Goal: Task Accomplishment & Management: Complete application form

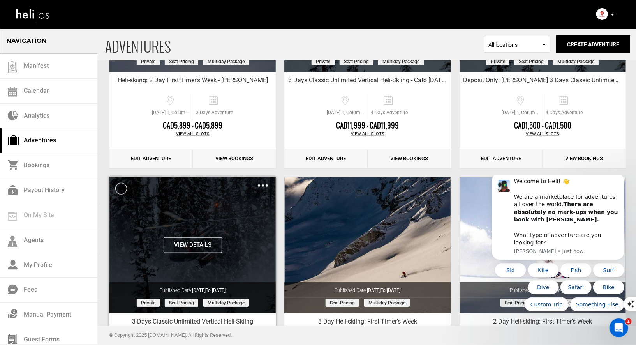
click at [261, 184] on img at bounding box center [263, 185] width 10 height 2
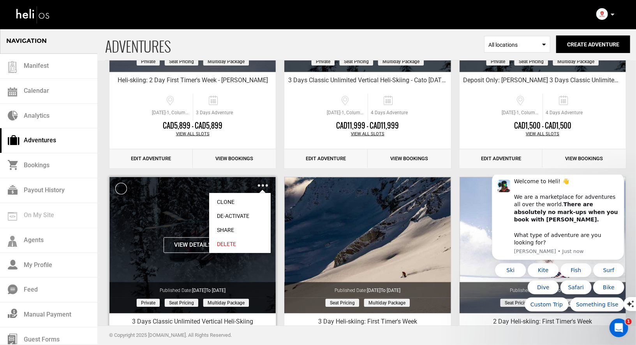
click at [228, 202] on link "Clone" at bounding box center [240, 202] width 62 height 14
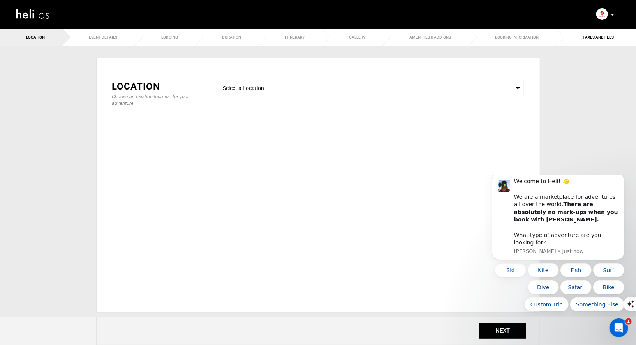
type input "Copy of 3 Days Classic Unlimited Vertical Heli-Skiing"
checkbox input "true"
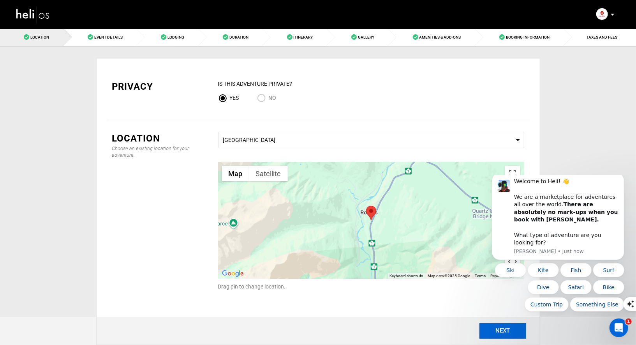
click at [494, 327] on button "NEXT" at bounding box center [502, 331] width 47 height 16
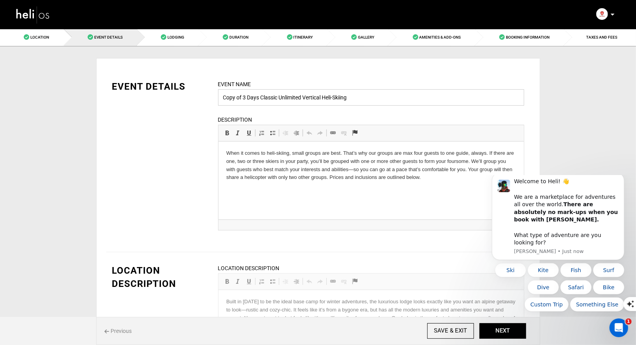
drag, startPoint x: 243, startPoint y: 96, endPoint x: 209, endPoint y: 95, distance: 33.9
click at [214, 95] on div "Event Name Copy of 3 Days Classic Unlimited Vertical Heli-Skiing Event name can…" at bounding box center [371, 160] width 318 height 160
click at [367, 97] on input "3 Days Classic Unlimited Vertical Heli-Skiing" at bounding box center [371, 97] width 306 height 16
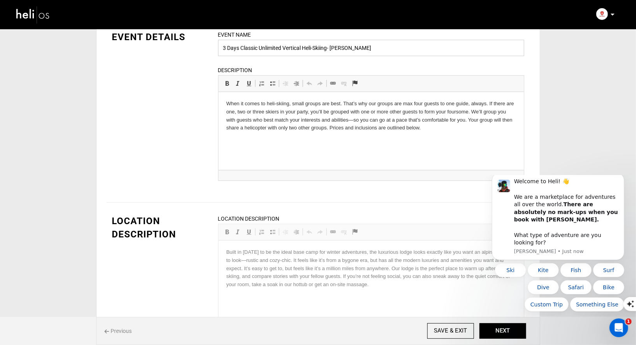
scroll to position [50, 0]
type input "3 Days Classic Unlimited Vertical Heli-Skiing- [PERSON_NAME]"
click at [492, 327] on button "NEXT" at bounding box center [502, 331] width 47 height 16
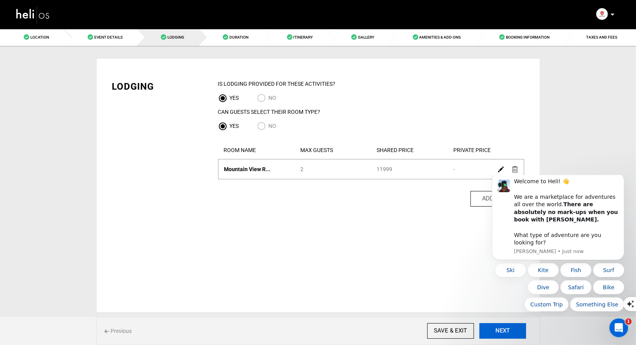
click at [492, 327] on button "NEXT" at bounding box center [502, 331] width 47 height 16
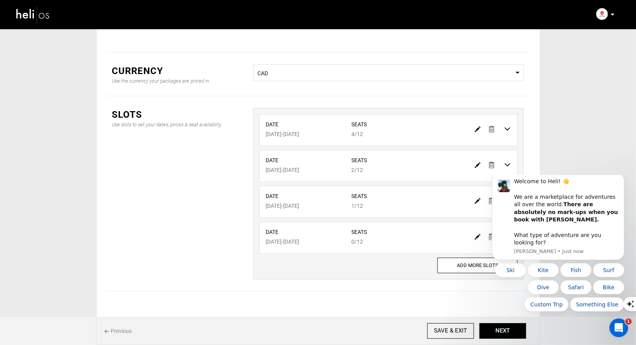
scroll to position [95, 0]
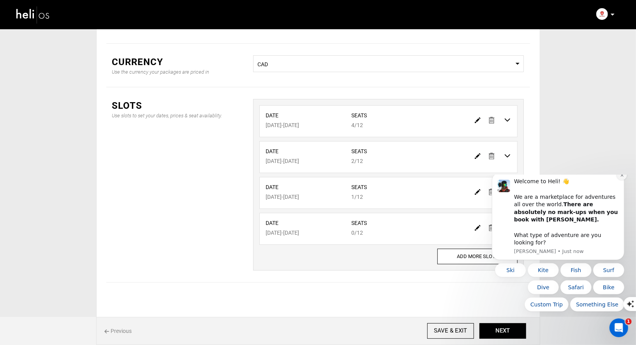
click at [621, 177] on icon "Dismiss notification" at bounding box center [621, 174] width 4 height 4
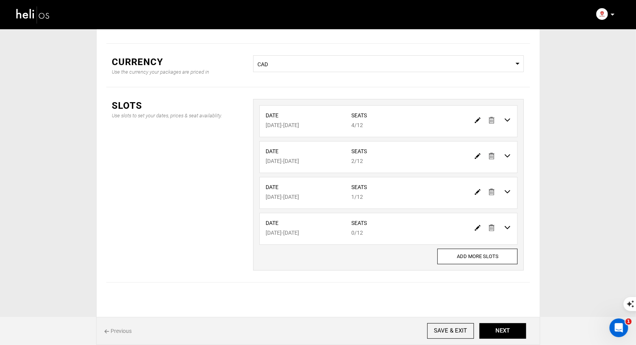
click at [492, 155] on img at bounding box center [492, 156] width 6 height 7
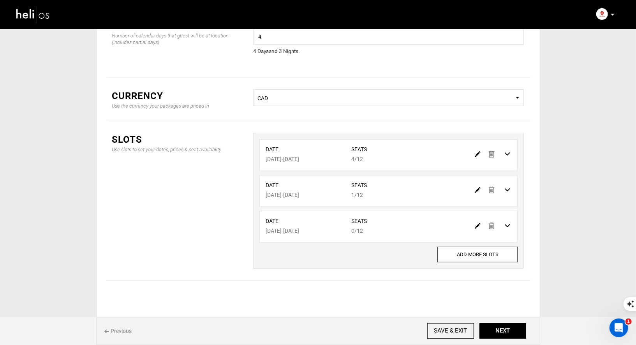
click at [489, 187] on img at bounding box center [492, 189] width 6 height 7
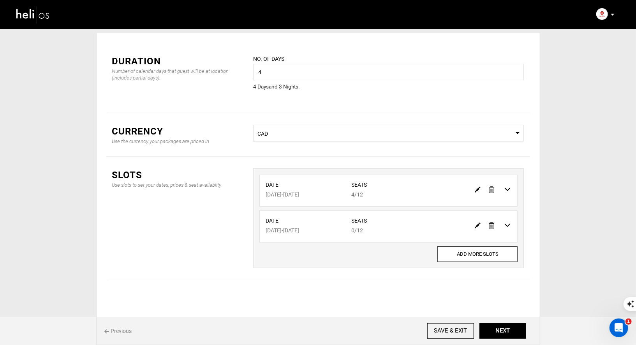
click at [493, 225] on img at bounding box center [492, 225] width 6 height 7
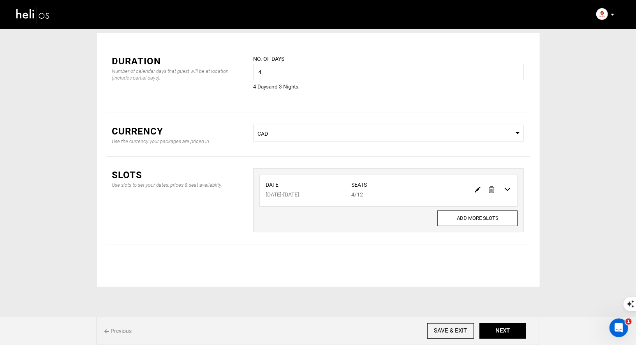
scroll to position [0, 0]
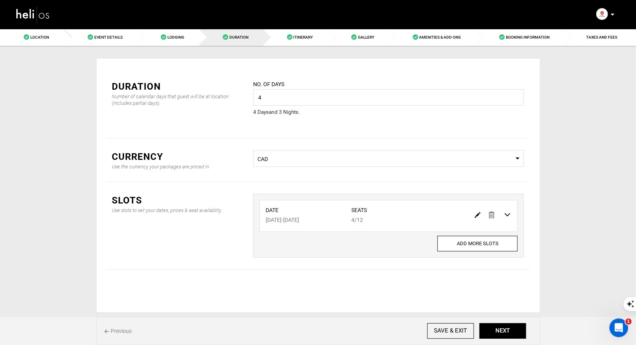
click at [480, 213] on img at bounding box center [478, 215] width 6 height 6
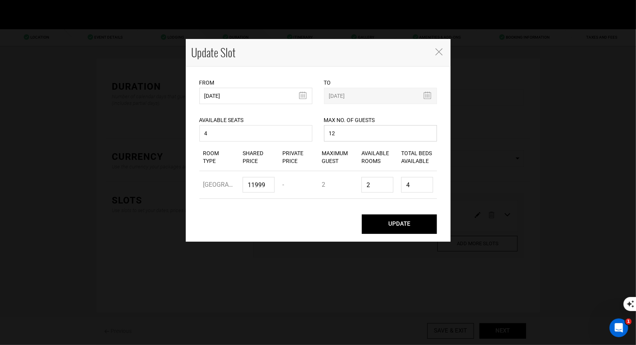
click at [345, 132] on input "12" at bounding box center [380, 133] width 113 height 16
click at [239, 130] on input "4" at bounding box center [255, 133] width 113 height 16
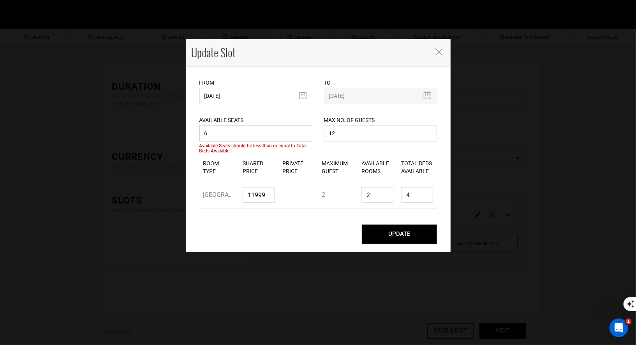
type input "6"
click at [382, 197] on input "2" at bounding box center [377, 195] width 32 height 16
type input "0"
type input "3"
type input "6"
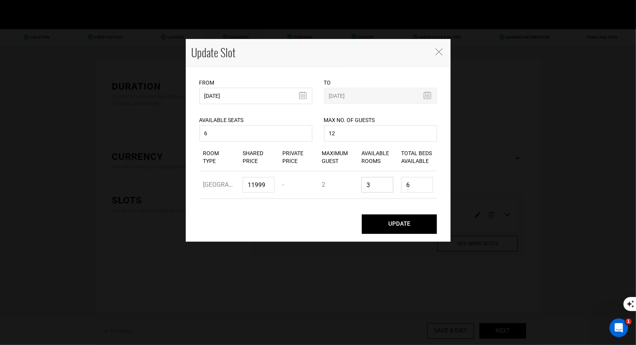
type input "3"
click at [340, 226] on div "UPDATE" at bounding box center [317, 223] width 237 height 19
click at [413, 227] on button "UPDATE" at bounding box center [399, 223] width 75 height 19
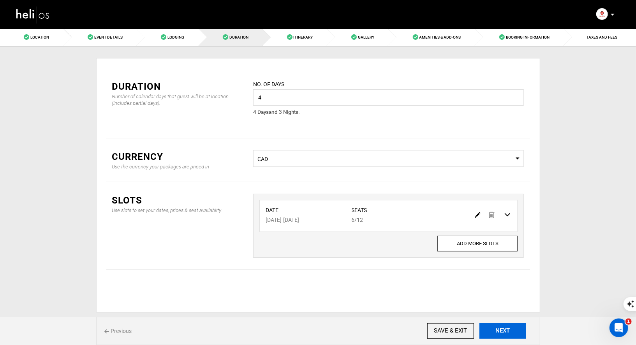
click at [502, 331] on button "NEXT" at bounding box center [502, 331] width 47 height 16
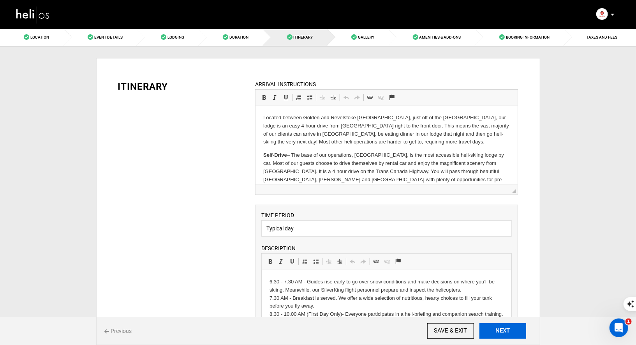
click at [502, 331] on button "NEXT" at bounding box center [502, 331] width 47 height 16
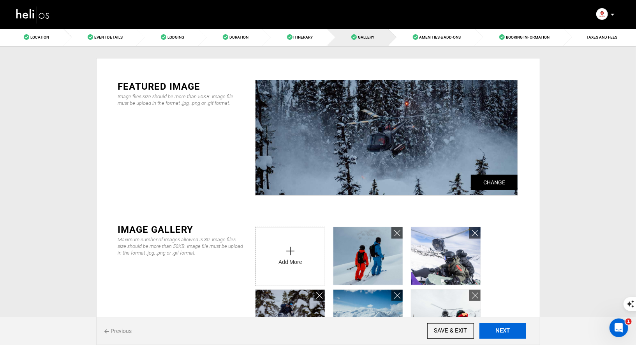
click at [502, 331] on button "NEXT" at bounding box center [502, 331] width 47 height 16
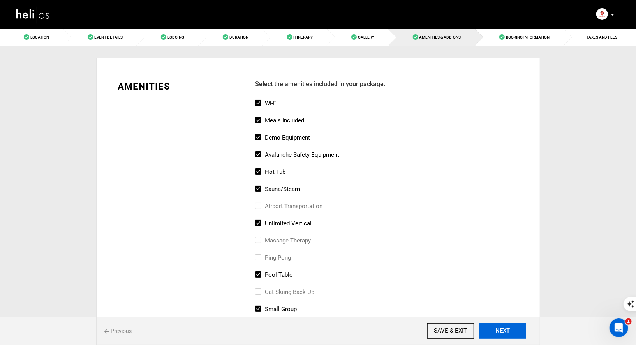
click at [502, 331] on button "NEXT" at bounding box center [502, 331] width 47 height 16
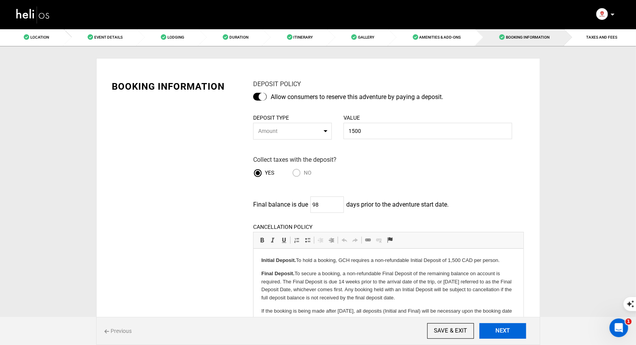
click at [502, 331] on button "NEXT" at bounding box center [502, 331] width 47 height 16
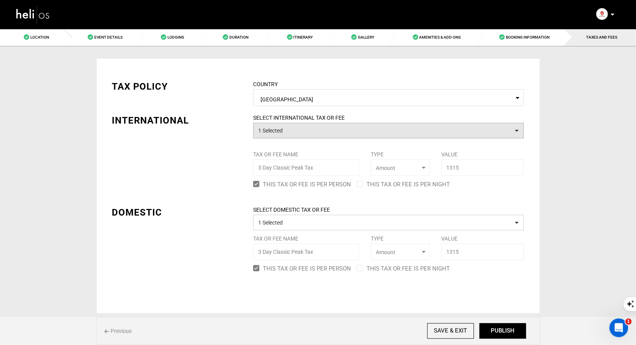
click at [378, 136] on button "1 Selected" at bounding box center [388, 131] width 271 height 16
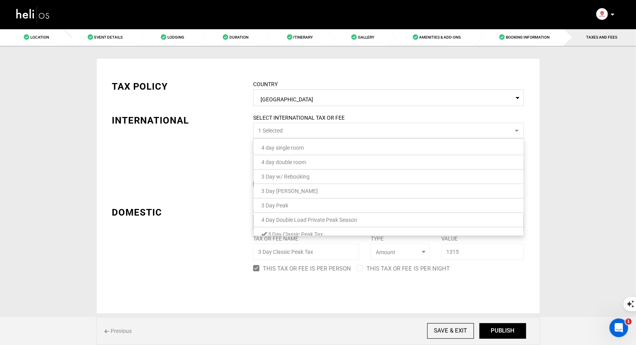
click at [214, 166] on div "TAX POLICY COUNTRY Select Country [GEOGRAPHIC_DATA] Please select a country. IN…" at bounding box center [318, 171] width 424 height 206
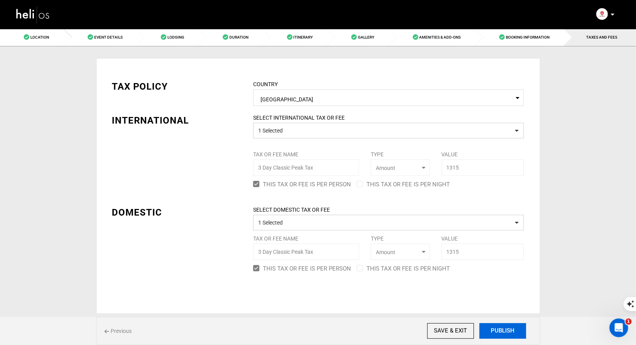
click at [516, 336] on button "PUBLISH" at bounding box center [502, 331] width 47 height 16
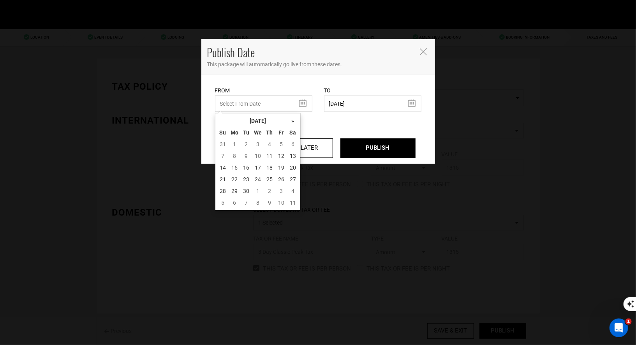
click at [265, 101] on input "text" at bounding box center [263, 103] width 97 height 16
click at [278, 153] on td "12" at bounding box center [281, 156] width 12 height 12
type input "[DATE]"
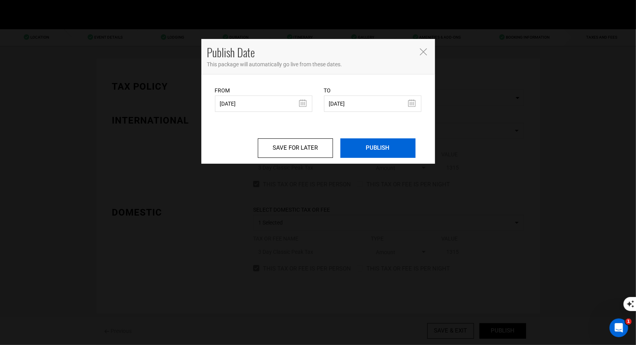
click at [360, 151] on input "PUBLISH" at bounding box center [377, 147] width 75 height 19
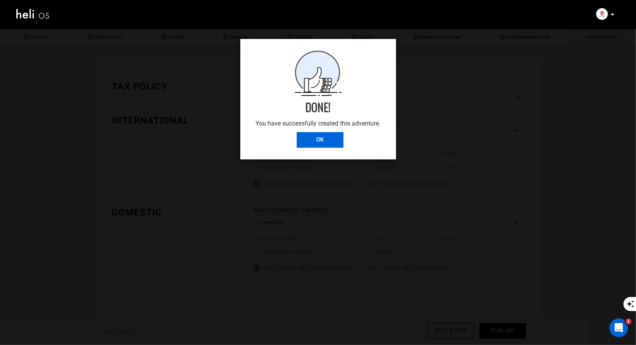
click at [331, 142] on input "OK" at bounding box center [320, 140] width 47 height 16
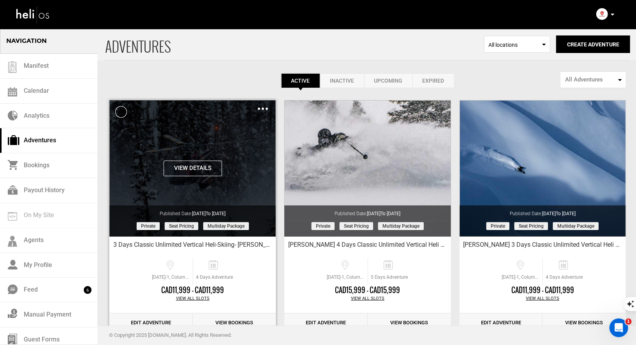
click at [261, 109] on img at bounding box center [263, 108] width 10 height 2
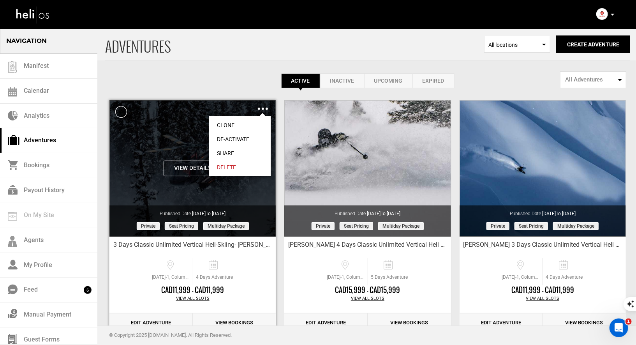
click at [222, 150] on link "Share" at bounding box center [240, 153] width 62 height 14
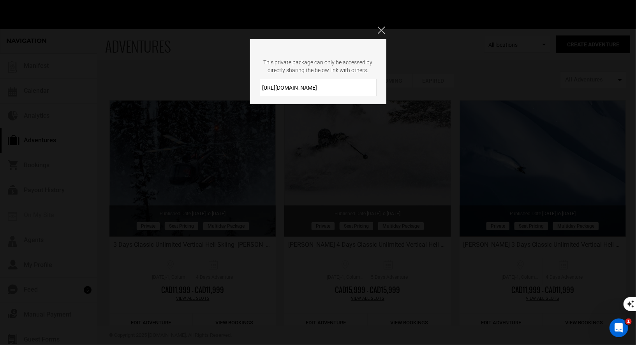
drag, startPoint x: 324, startPoint y: 91, endPoint x: 259, endPoint y: 83, distance: 65.4
click at [259, 83] on div "[URL][DOMAIN_NAME]" at bounding box center [318, 88] width 136 height 18
click at [387, 28] on div "This private package can only be accessed by directly sharing the below link wi…" at bounding box center [318, 172] width 636 height 345
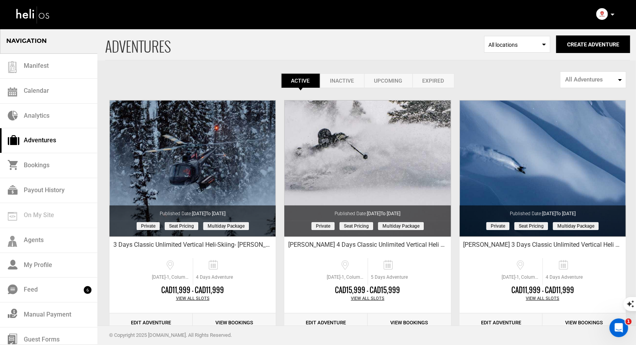
click at [372, 28] on nav "Manifest Calendar Analytics Adventures Bookings Payout History Agents My Profil…" at bounding box center [318, 14] width 636 height 29
click at [614, 12] on p at bounding box center [612, 14] width 5 height 9
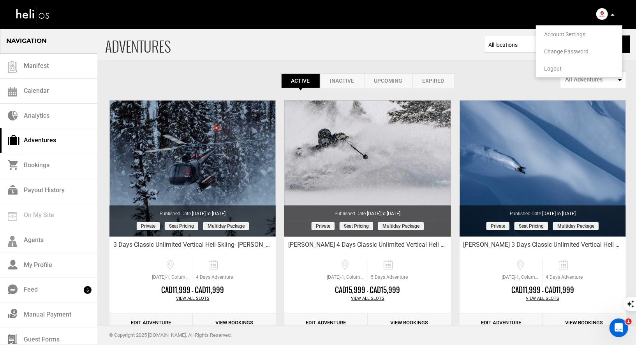
click at [551, 68] on span "Logout" at bounding box center [553, 68] width 18 height 6
